Goal: Information Seeking & Learning: Find contact information

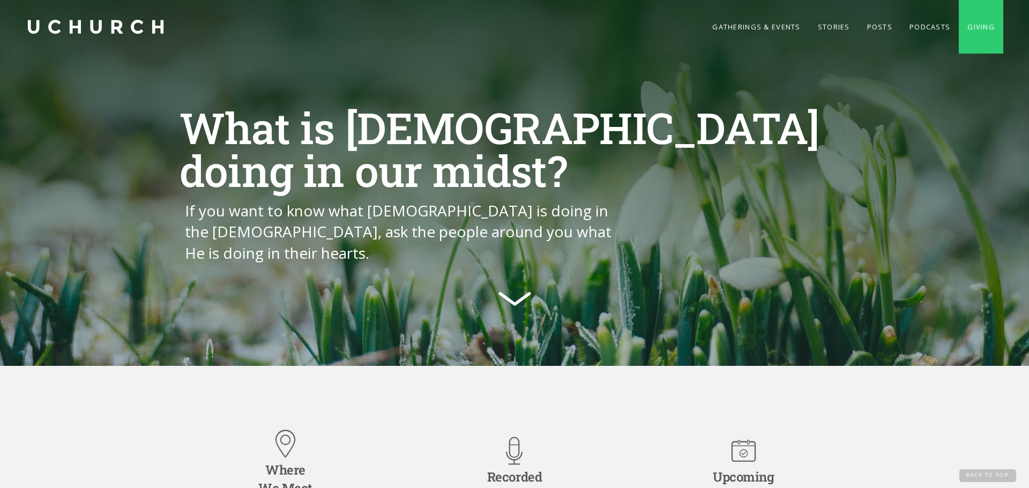
scroll to position [1623, 0]
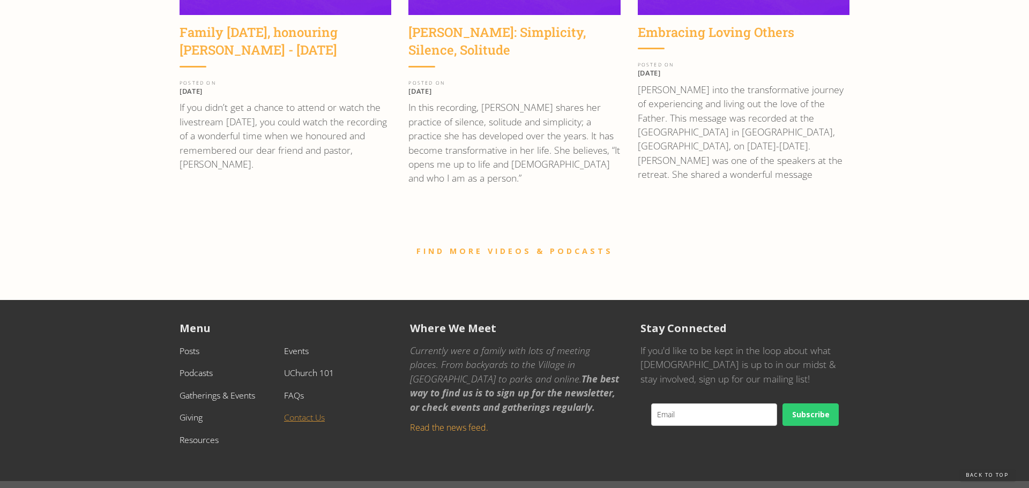
click at [318, 411] on link "Contact Us" at bounding box center [304, 417] width 41 height 12
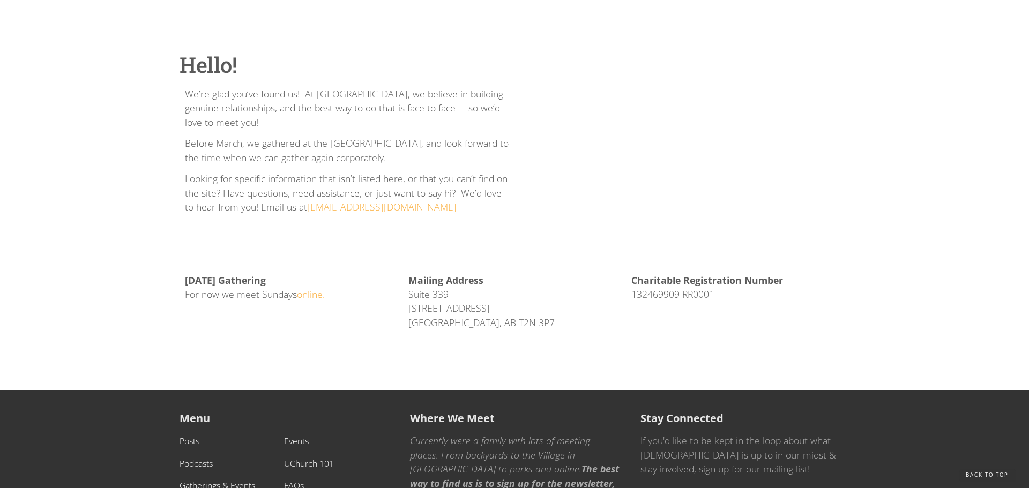
scroll to position [244, 0]
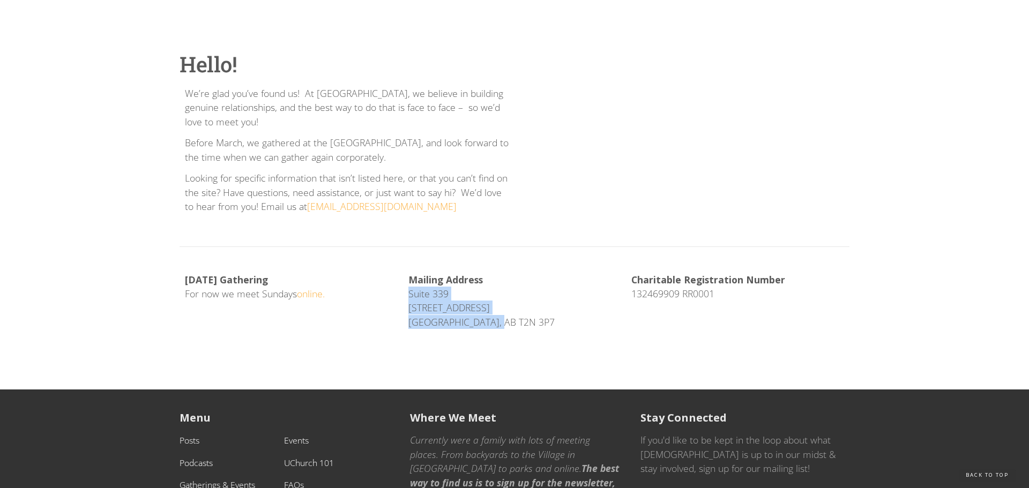
drag, startPoint x: 405, startPoint y: 291, endPoint x: 495, endPoint y: 321, distance: 94.9
click at [495, 321] on div "Mailing Address Suite 339 104, 1240 Kensington Road NW Calgary, AB T2N 3P7" at bounding box center [514, 305] width 223 height 64
copy p "Suite 339 104, 1240 Kensington Road NW Calgary, AB T2N 3P7"
drag, startPoint x: 317, startPoint y: 91, endPoint x: 353, endPoint y: 90, distance: 35.9
click at [353, 90] on p "We’re glad you’ve found us! At UChurch, we believe in building genuine relation…" at bounding box center [347, 107] width 324 height 42
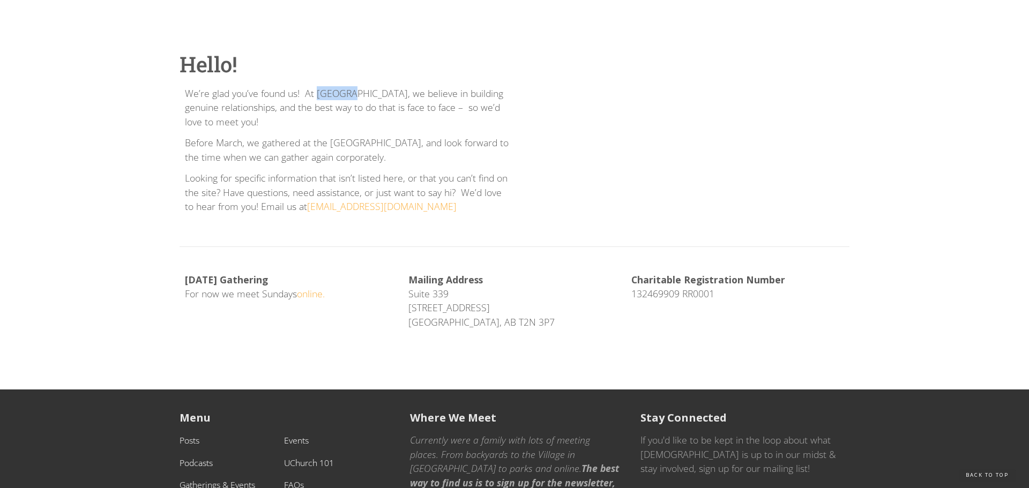
copy p "UChurch"
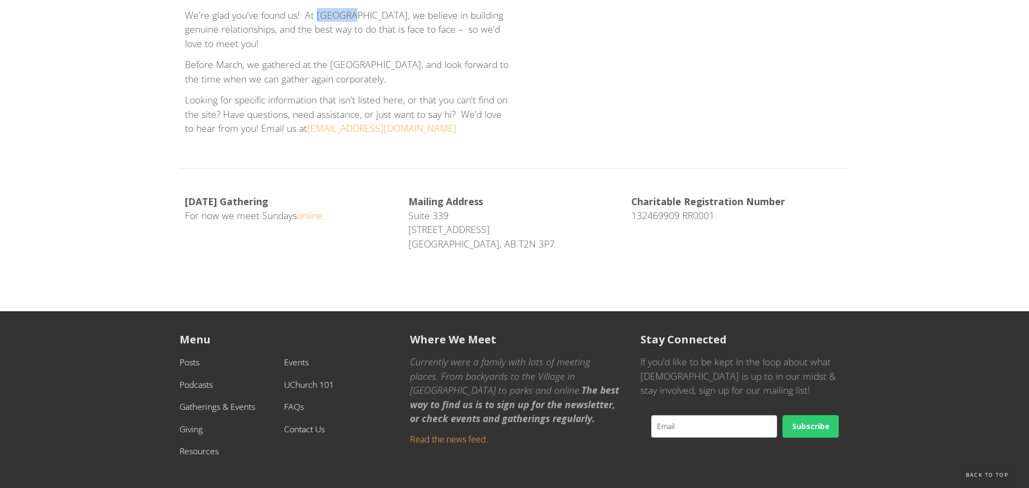
scroll to position [362, 0]
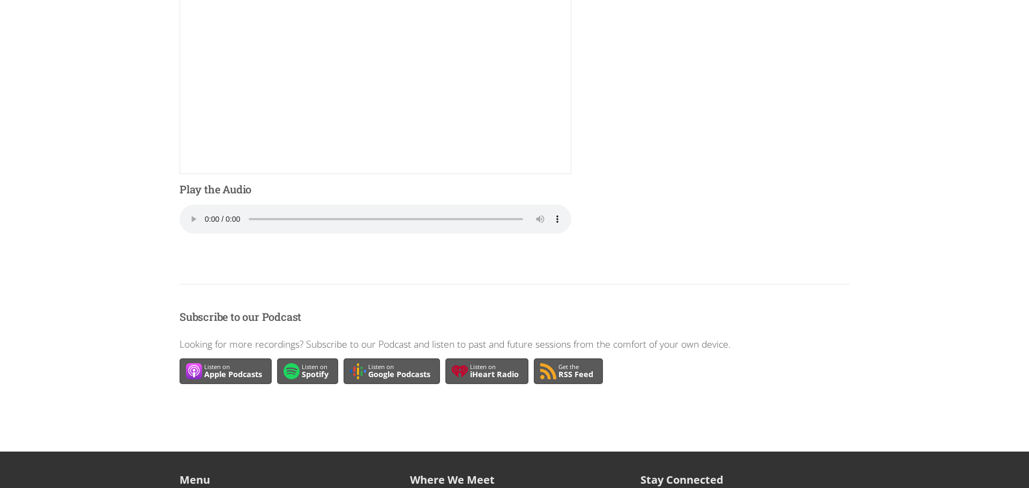
scroll to position [194, 0]
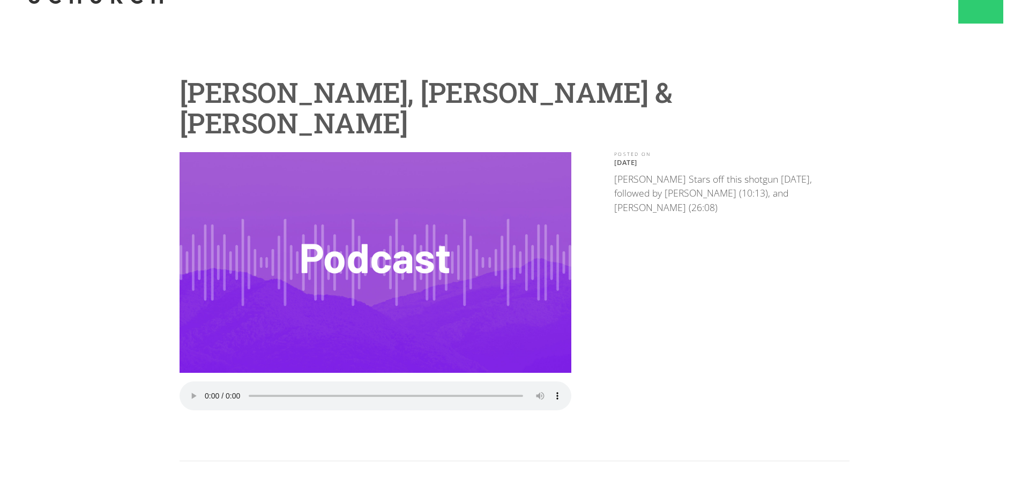
scroll to position [31, 0]
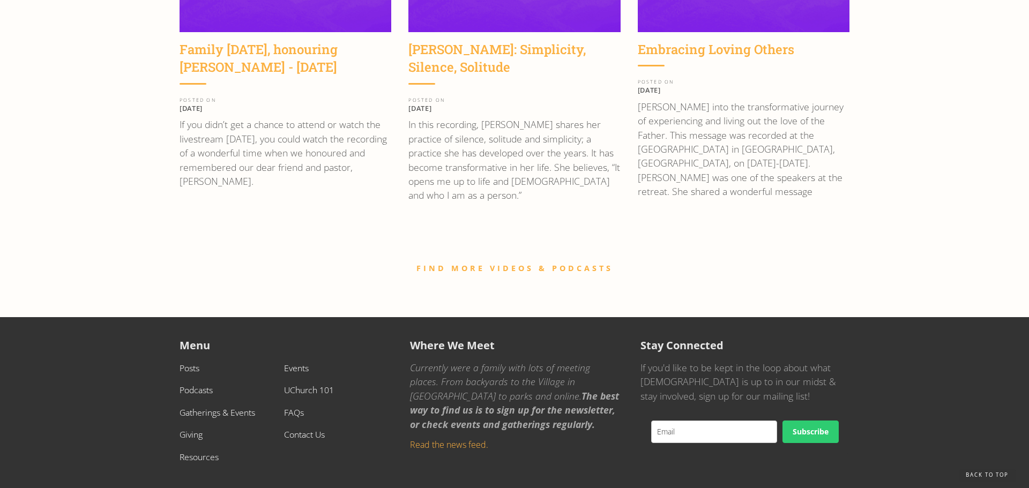
scroll to position [1623, 0]
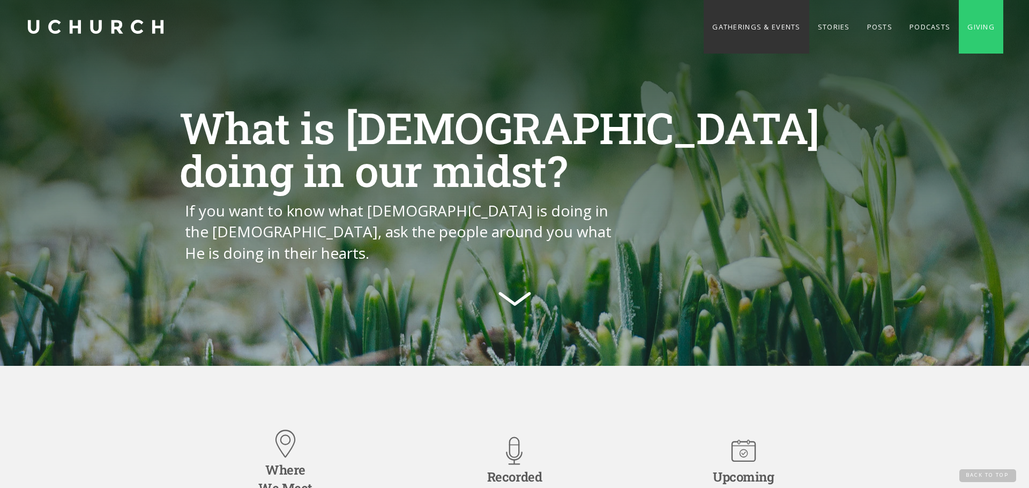
click at [746, 27] on link "Gatherings & Events" at bounding box center [755, 27] width 105 height 54
click at [836, 29] on link "Stories" at bounding box center [833, 27] width 49 height 54
click at [871, 33] on link "Posts" at bounding box center [879, 27] width 42 height 54
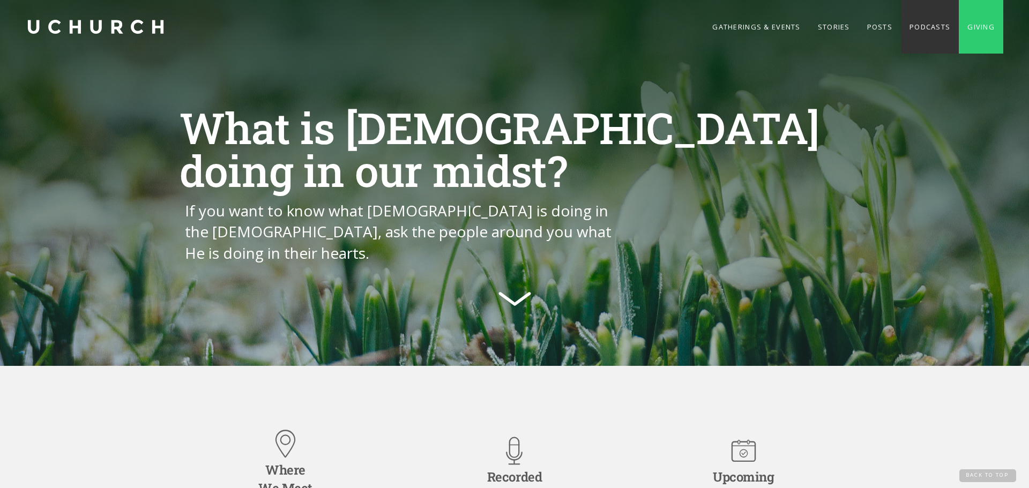
click at [921, 31] on link "Podcasts" at bounding box center [930, 27] width 58 height 54
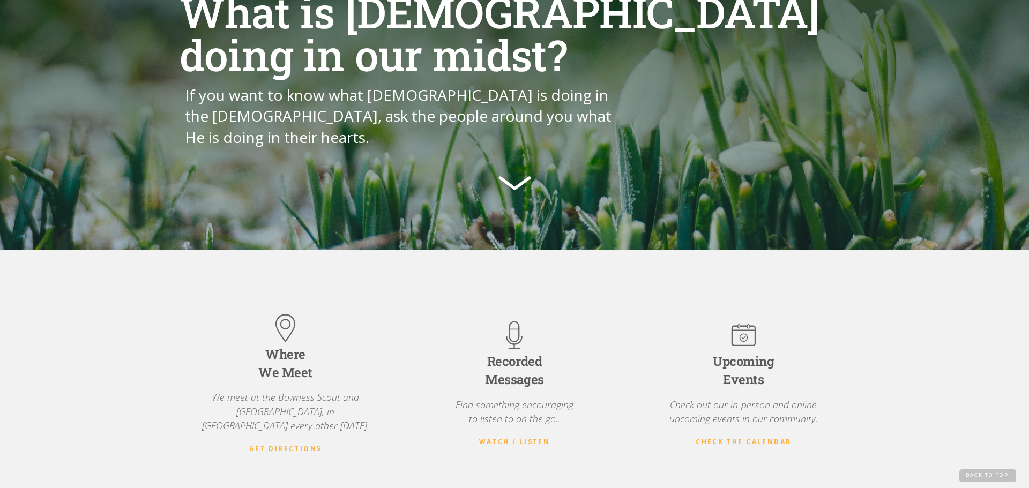
click at [961, 29] on div "What is God doing in our midst? If you want to know what God is doing in the ch…" at bounding box center [514, 93] width 1029 height 311
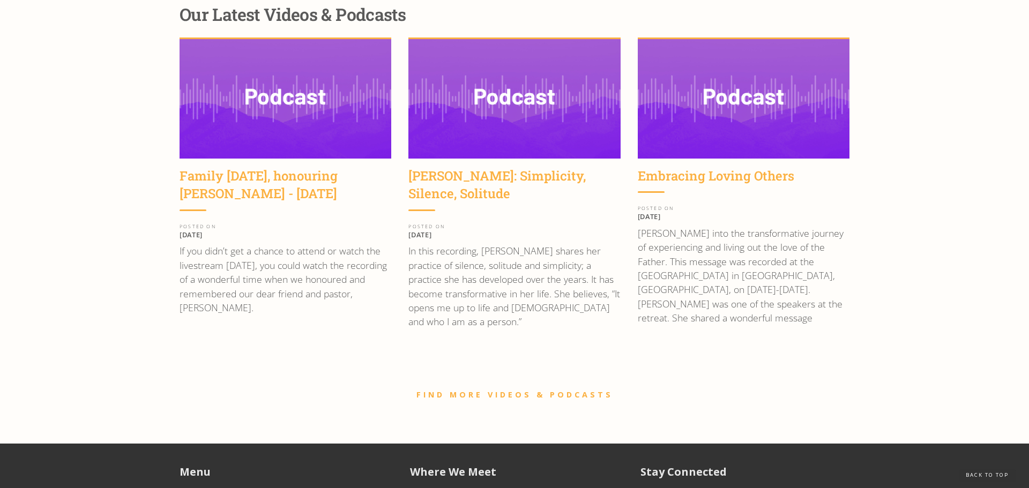
scroll to position [1486, 0]
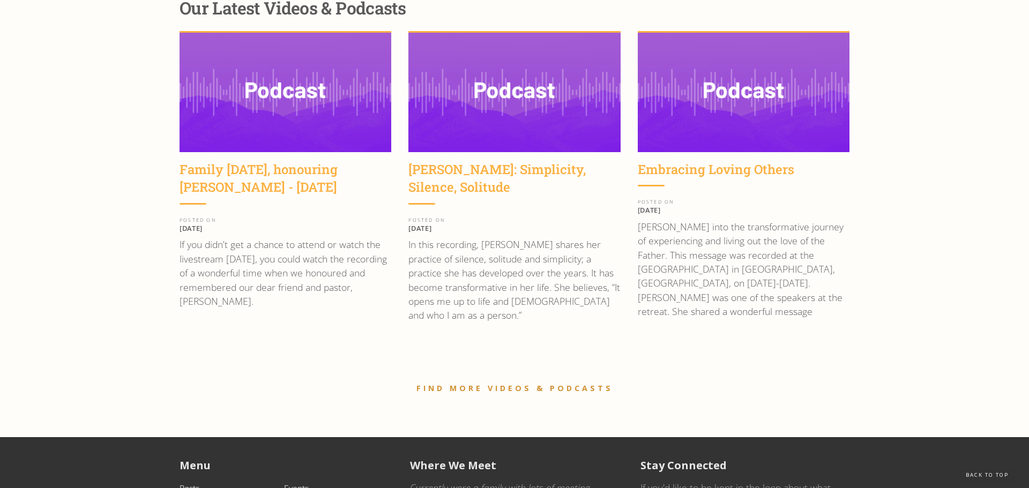
click at [573, 383] on link "FIND MORE VIDEOS & PODCASTS" at bounding box center [514, 388] width 197 height 10
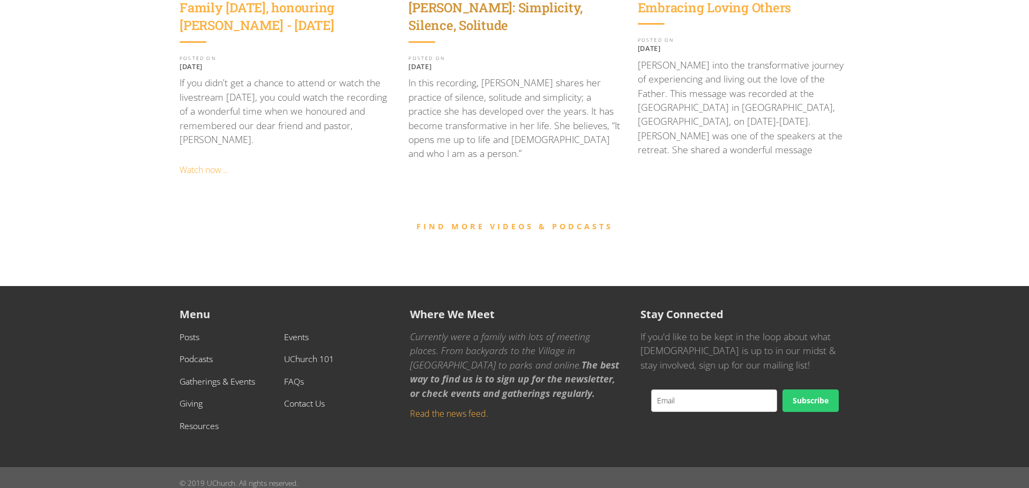
scroll to position [1140, 0]
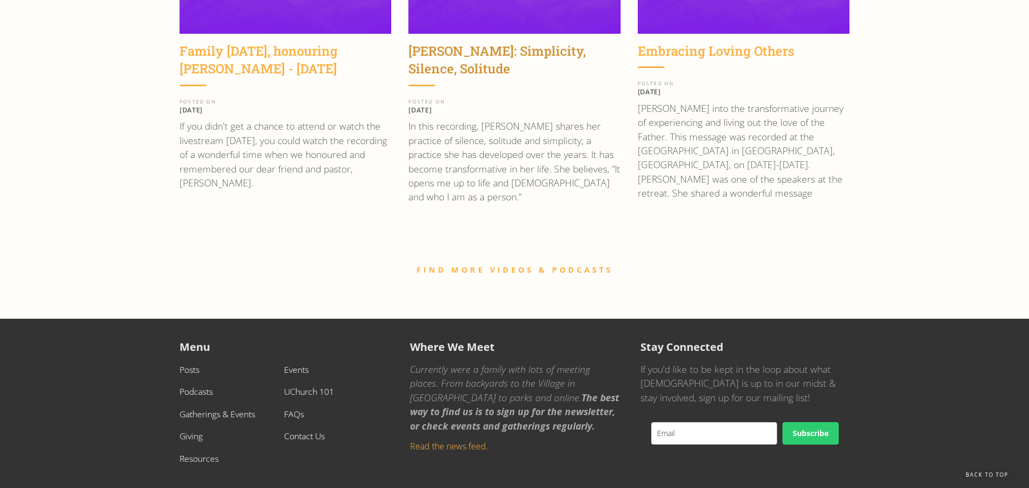
scroll to position [1623, 0]
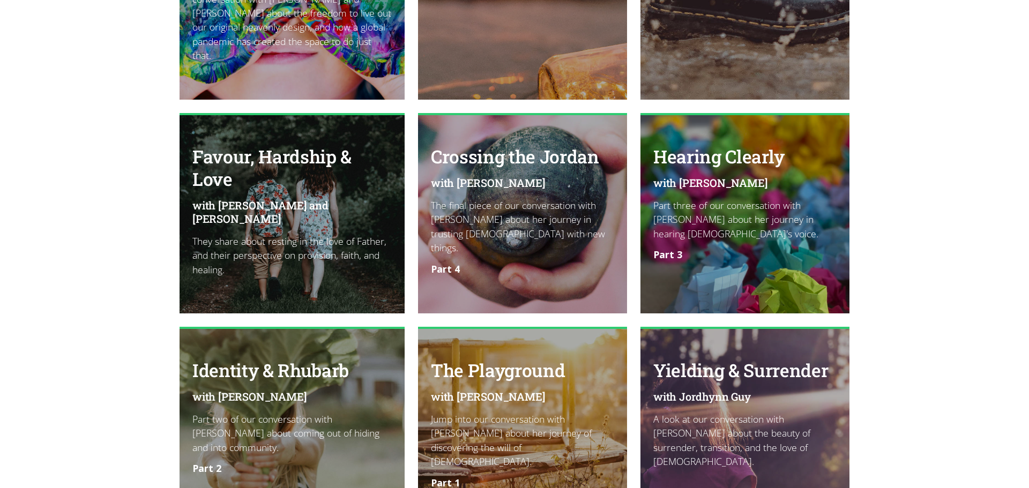
scroll to position [1458, 0]
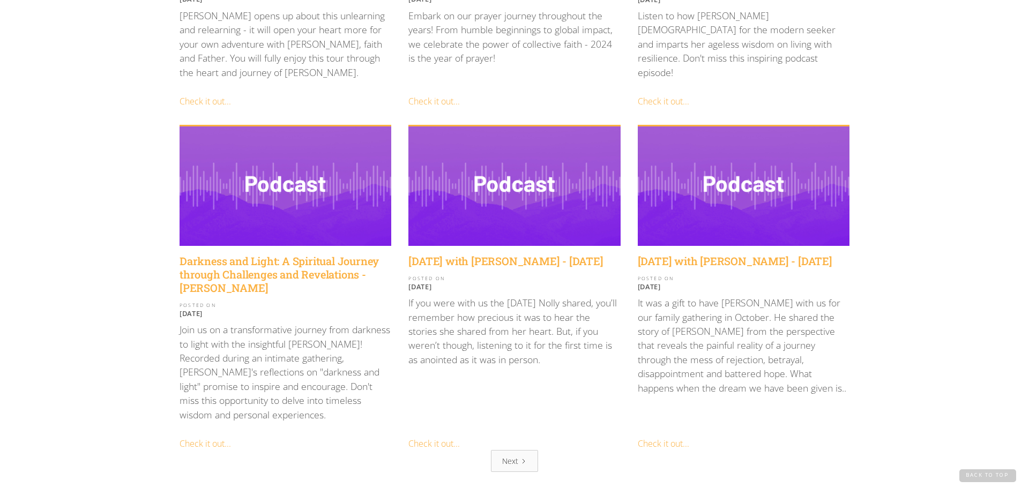
scroll to position [1340, 0]
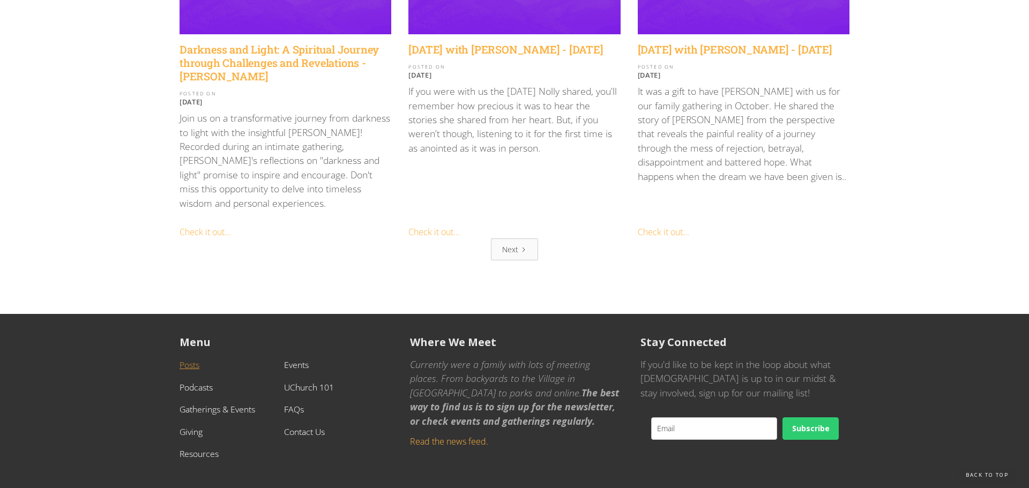
click at [187, 359] on link "Posts" at bounding box center [189, 365] width 20 height 12
click at [200, 381] on link "Podcasts" at bounding box center [195, 387] width 33 height 12
click at [203, 403] on link "Gatherings & Events" at bounding box center [217, 409] width 76 height 12
click at [193, 426] on link "Giving" at bounding box center [190, 432] width 23 height 12
click at [194, 448] on link "Resources" at bounding box center [198, 454] width 39 height 12
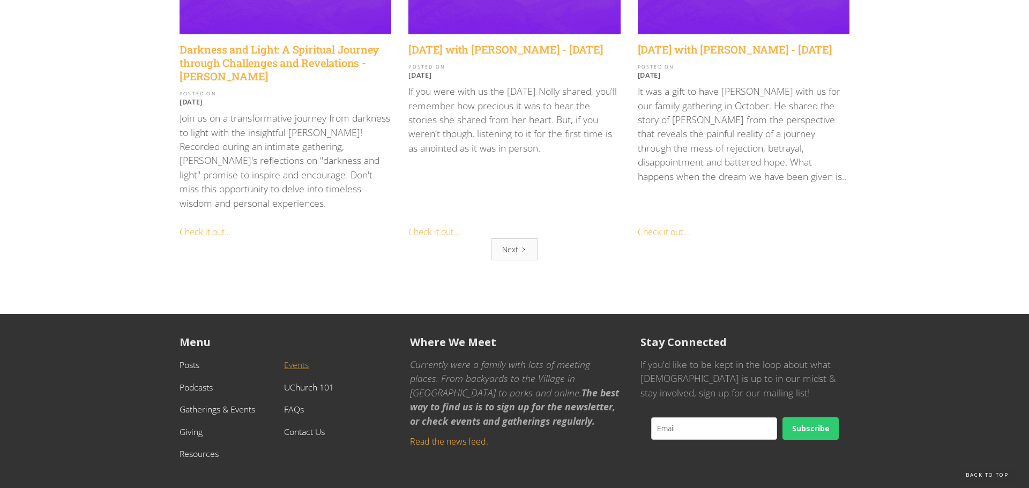
click at [287, 359] on link "Events" at bounding box center [296, 365] width 25 height 12
click at [293, 381] on link "UChurch 101" at bounding box center [309, 387] width 50 height 12
click at [293, 403] on link "FAQs" at bounding box center [294, 409] width 20 height 12
click at [298, 426] on link "Contact Us" at bounding box center [304, 432] width 41 height 12
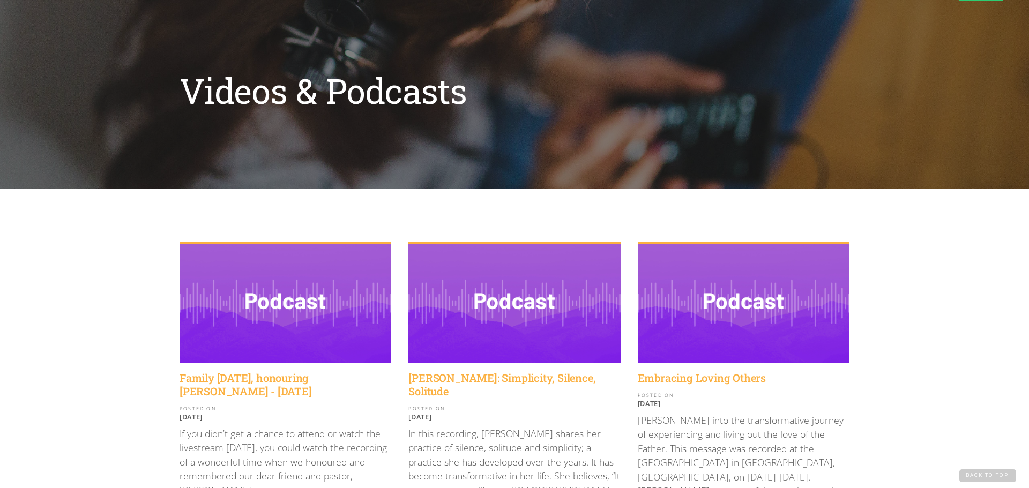
scroll to position [0, 0]
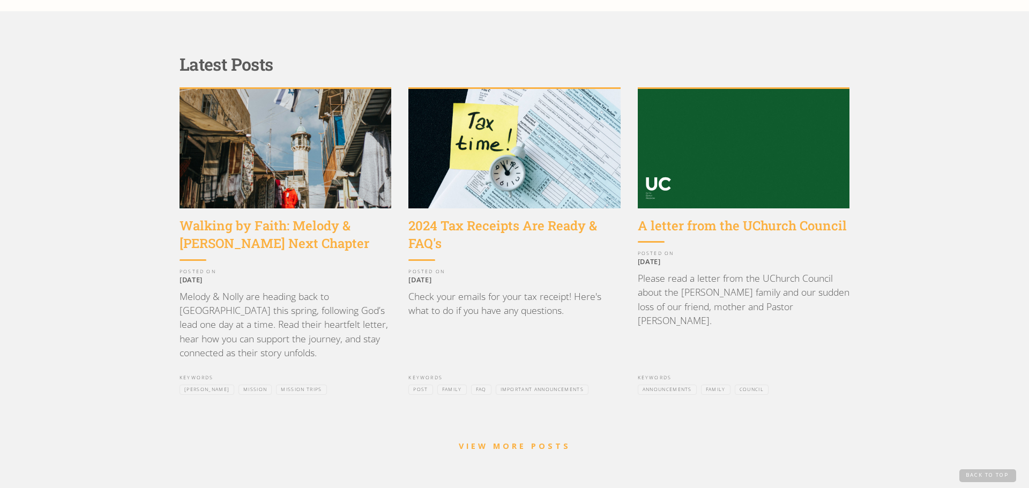
scroll to position [947, 0]
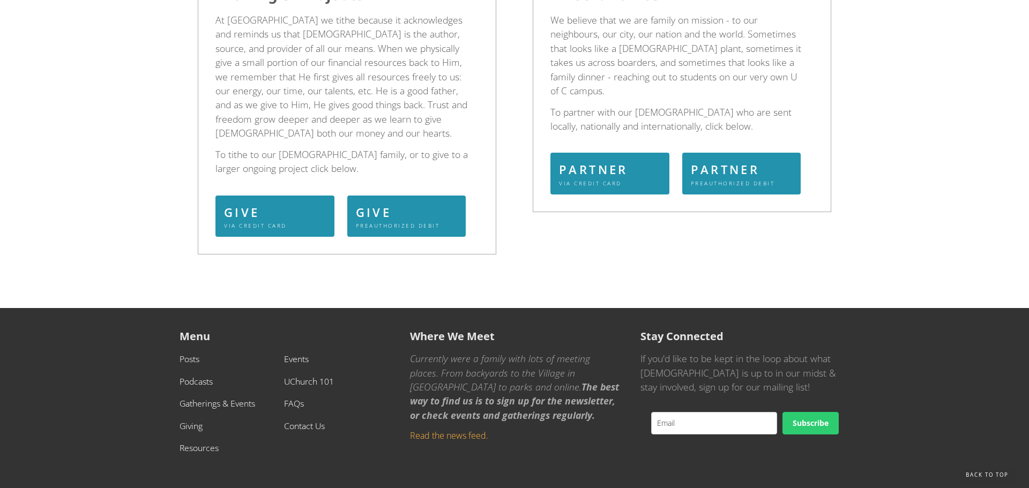
scroll to position [367, 0]
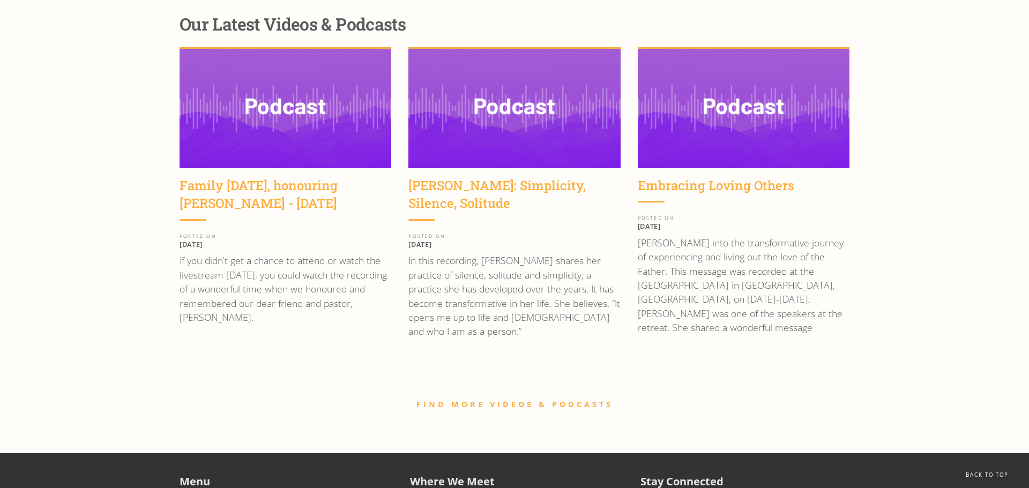
scroll to position [1623, 0]
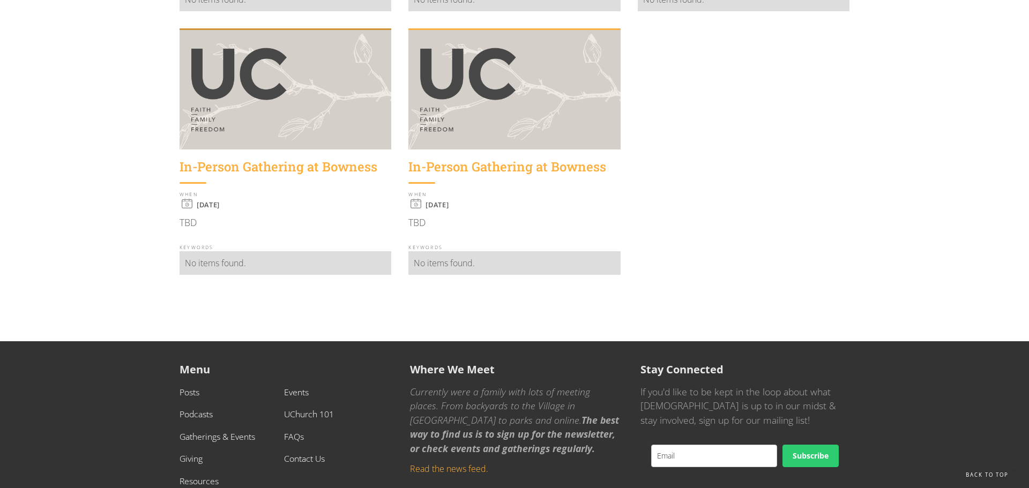
scroll to position [896, 0]
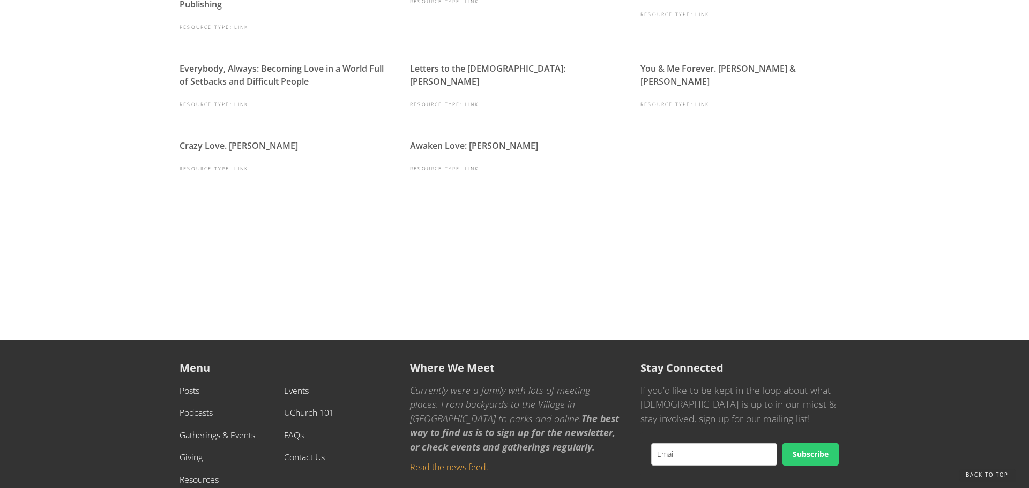
scroll to position [657, 0]
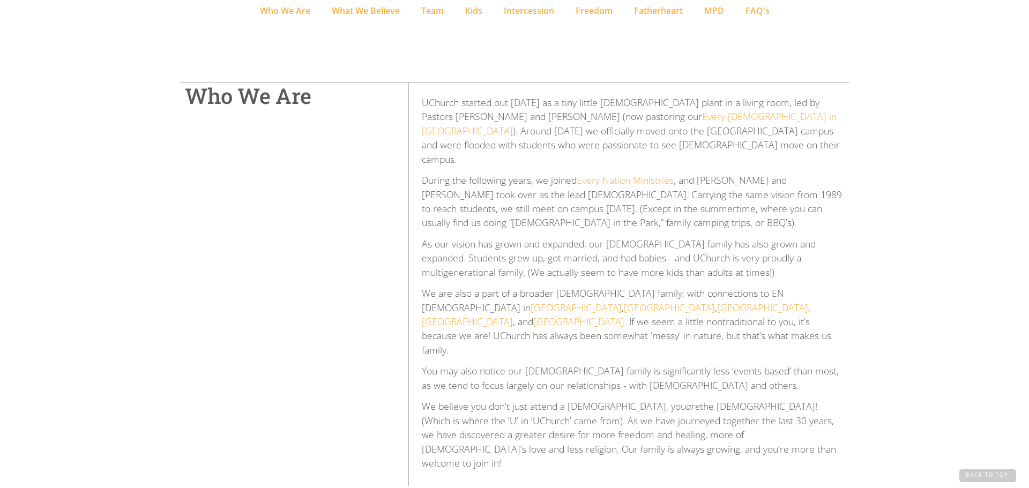
scroll to position [246, 0]
drag, startPoint x: 744, startPoint y: 169, endPoint x: 772, endPoint y: 167, distance: 28.5
click at [772, 174] on p "During the following years, we joined Every Nation Ministries , and Brant and J…" at bounding box center [633, 202] width 422 height 57
click at [740, 174] on p "During the following years, we joined Every Nation Ministries , and Brant and J…" at bounding box center [633, 202] width 422 height 57
drag, startPoint x: 743, startPoint y: 168, endPoint x: 807, endPoint y: 168, distance: 63.8
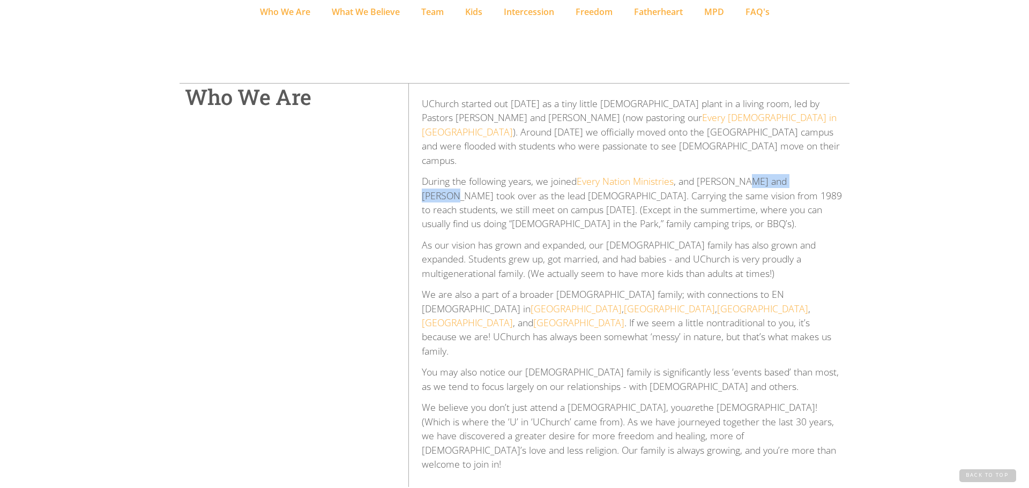
click at [807, 174] on p "During the following years, we joined Every Nation Ministries , and Brant and J…" at bounding box center [633, 202] width 422 height 57
click at [691, 238] on p "As our vision has grown and expanded, our church family has also grown and expa…" at bounding box center [633, 259] width 422 height 42
click at [506, 245] on p "As our vision has grown and expanded, our church family has also grown and expa…" at bounding box center [633, 259] width 422 height 42
click at [621, 249] on p "As our vision has grown and expanded, our church family has also grown and expa…" at bounding box center [633, 259] width 422 height 42
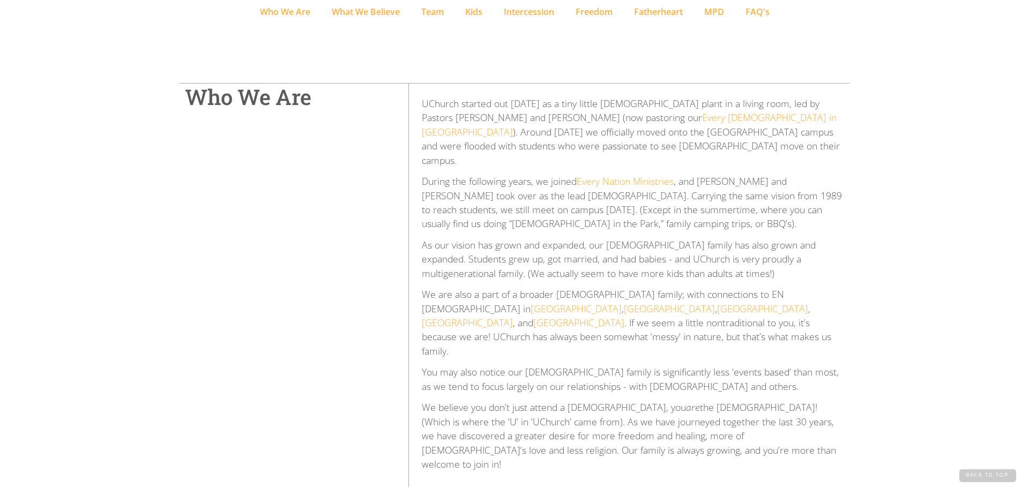
click at [679, 249] on p "As our vision has grown and expanded, our church family has also grown and expa…" at bounding box center [633, 259] width 422 height 42
click at [776, 238] on p "As our vision has grown and expanded, our church family has also grown and expa…" at bounding box center [633, 259] width 422 height 42
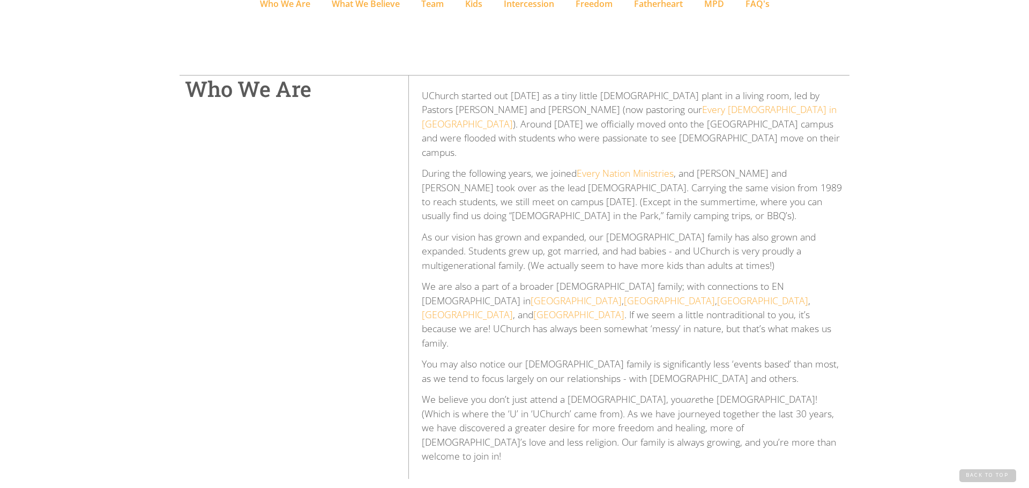
scroll to position [257, 0]
drag, startPoint x: 743, startPoint y: 154, endPoint x: 805, endPoint y: 160, distance: 61.9
click at [805, 163] on p "During the following years, we joined Every Nation Ministries , and Brant and J…" at bounding box center [633, 191] width 422 height 57
copy p "Jennifer Reding"
click at [691, 163] on p "During the following years, we joined Every Nation Ministries , and Brant and J…" at bounding box center [633, 191] width 422 height 57
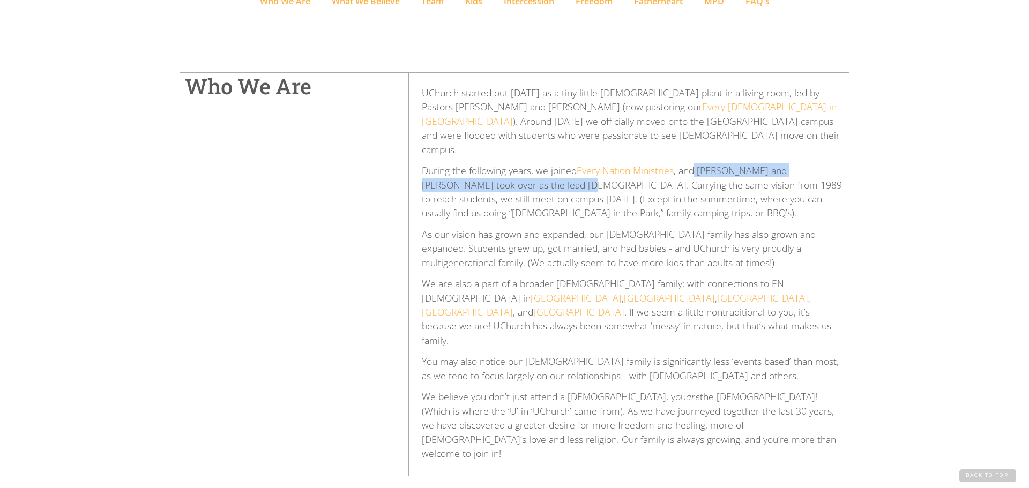
drag, startPoint x: 696, startPoint y: 156, endPoint x: 524, endPoint y: 171, distance: 172.7
click at [524, 171] on p "During the following years, we joined Every Nation Ministries , and Brant and J…" at bounding box center [633, 191] width 422 height 57
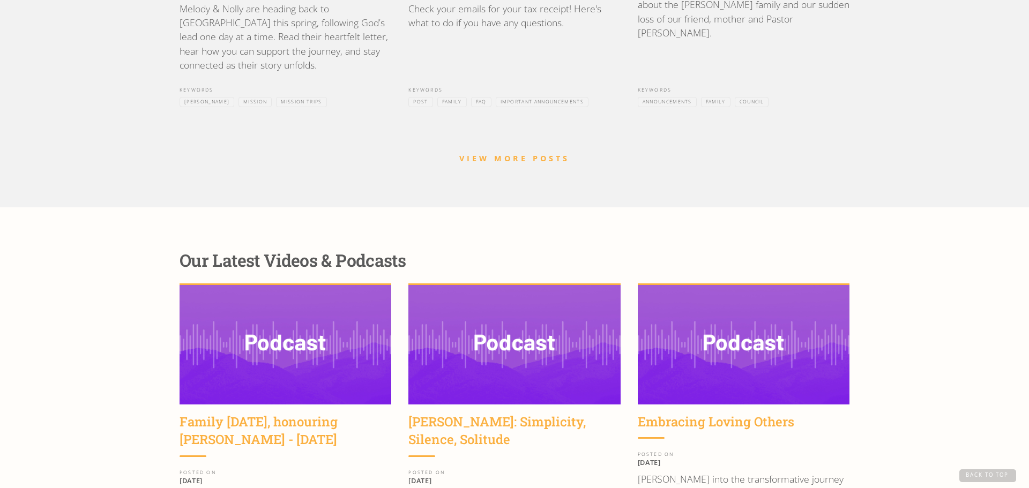
scroll to position [1234, 0]
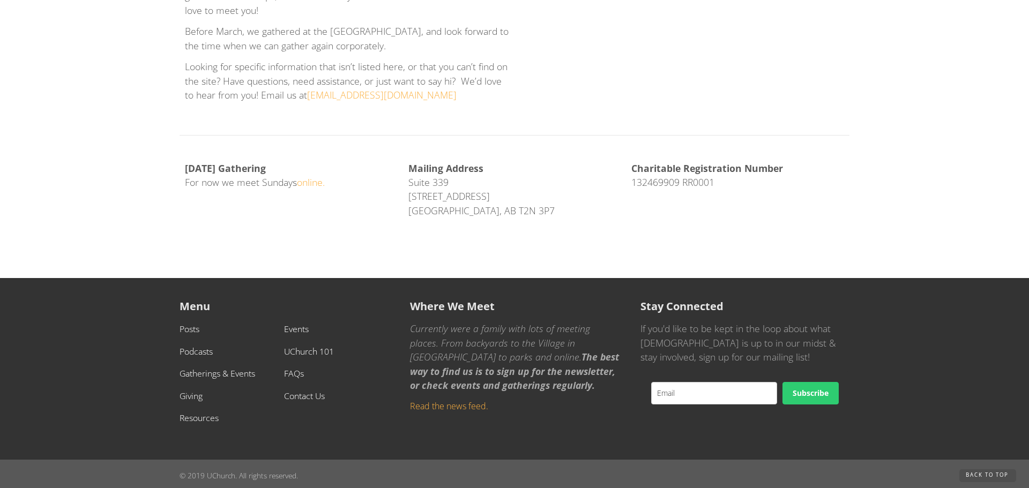
scroll to position [362, 0]
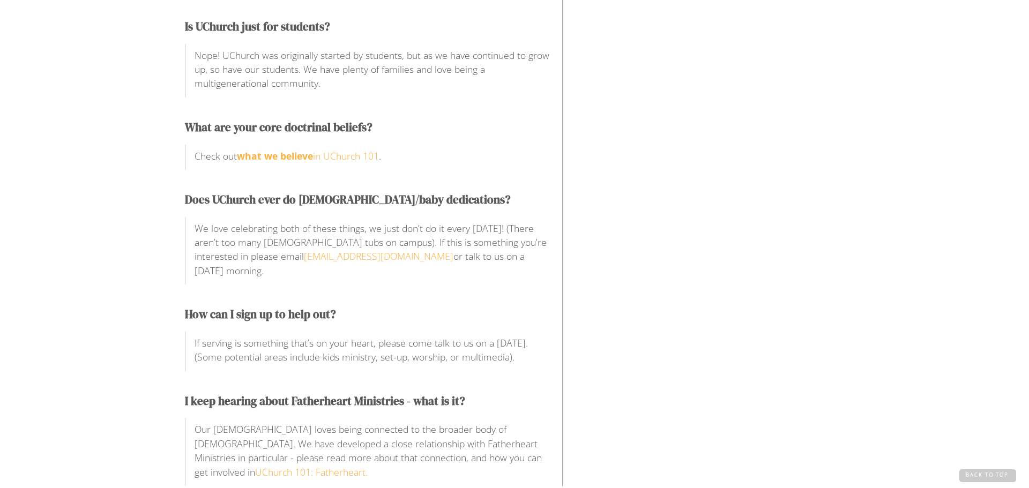
scroll to position [987, 0]
